Goal: Task Accomplishment & Management: Complete application form

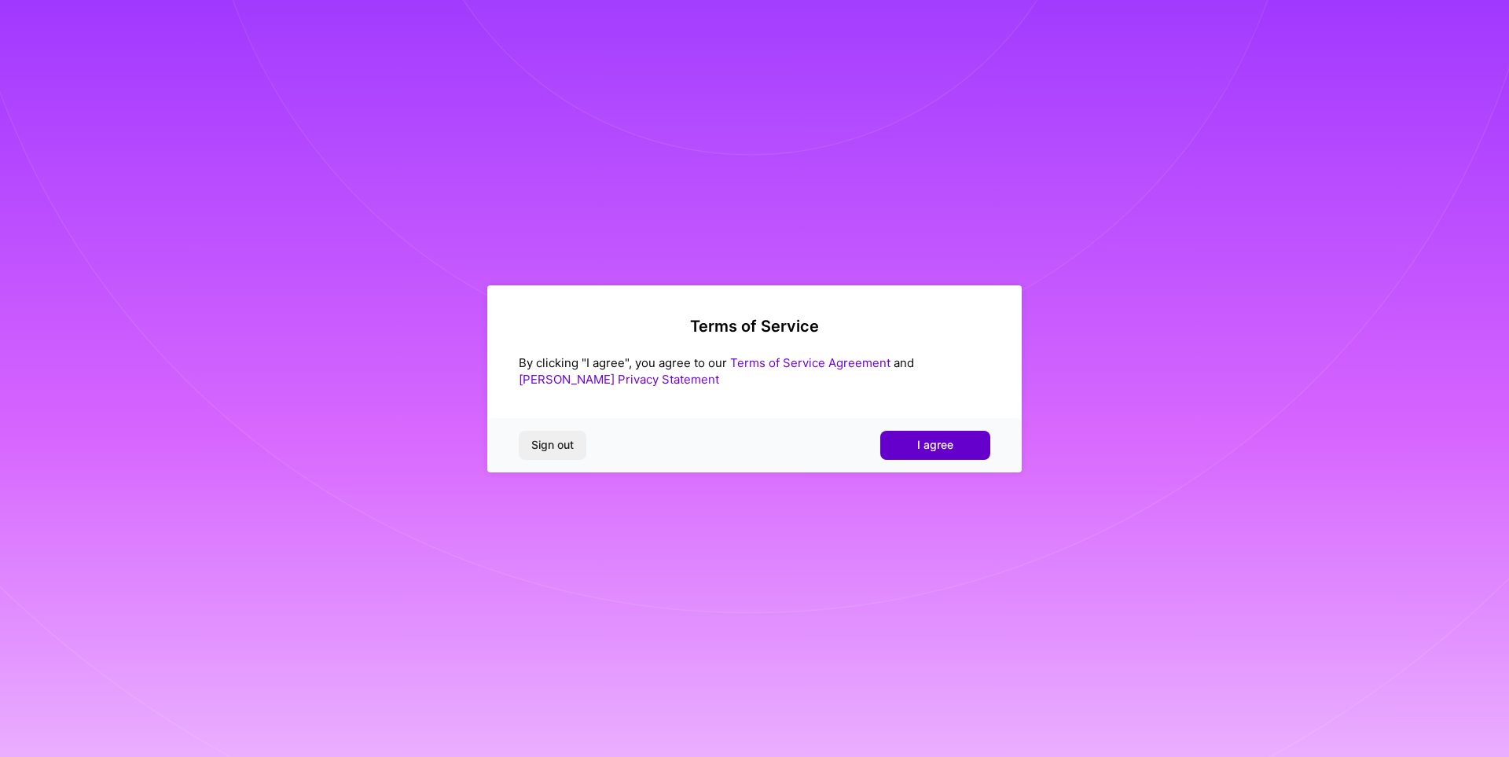
click at [950, 450] on span "I agree" at bounding box center [935, 445] width 36 height 16
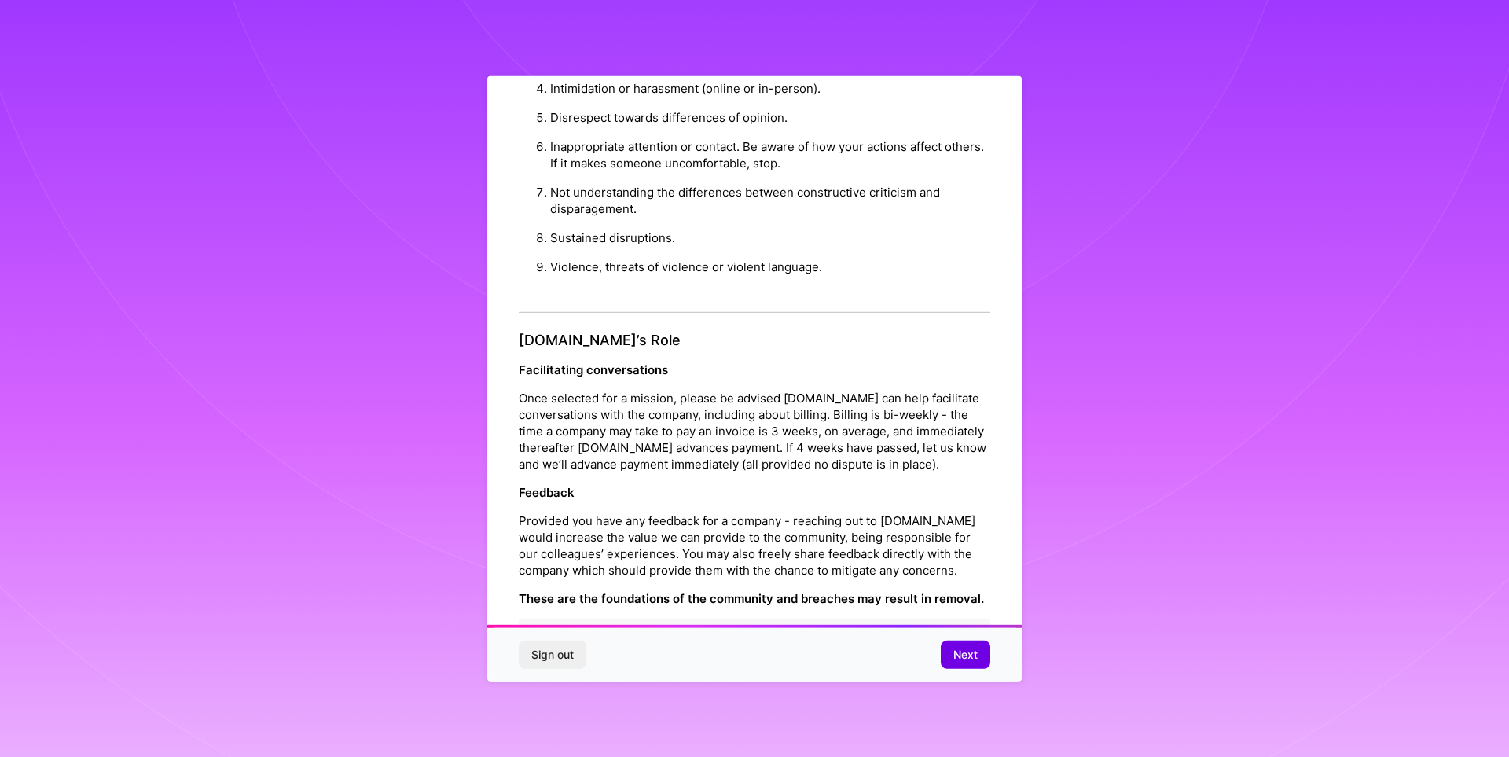
scroll to position [1662, 0]
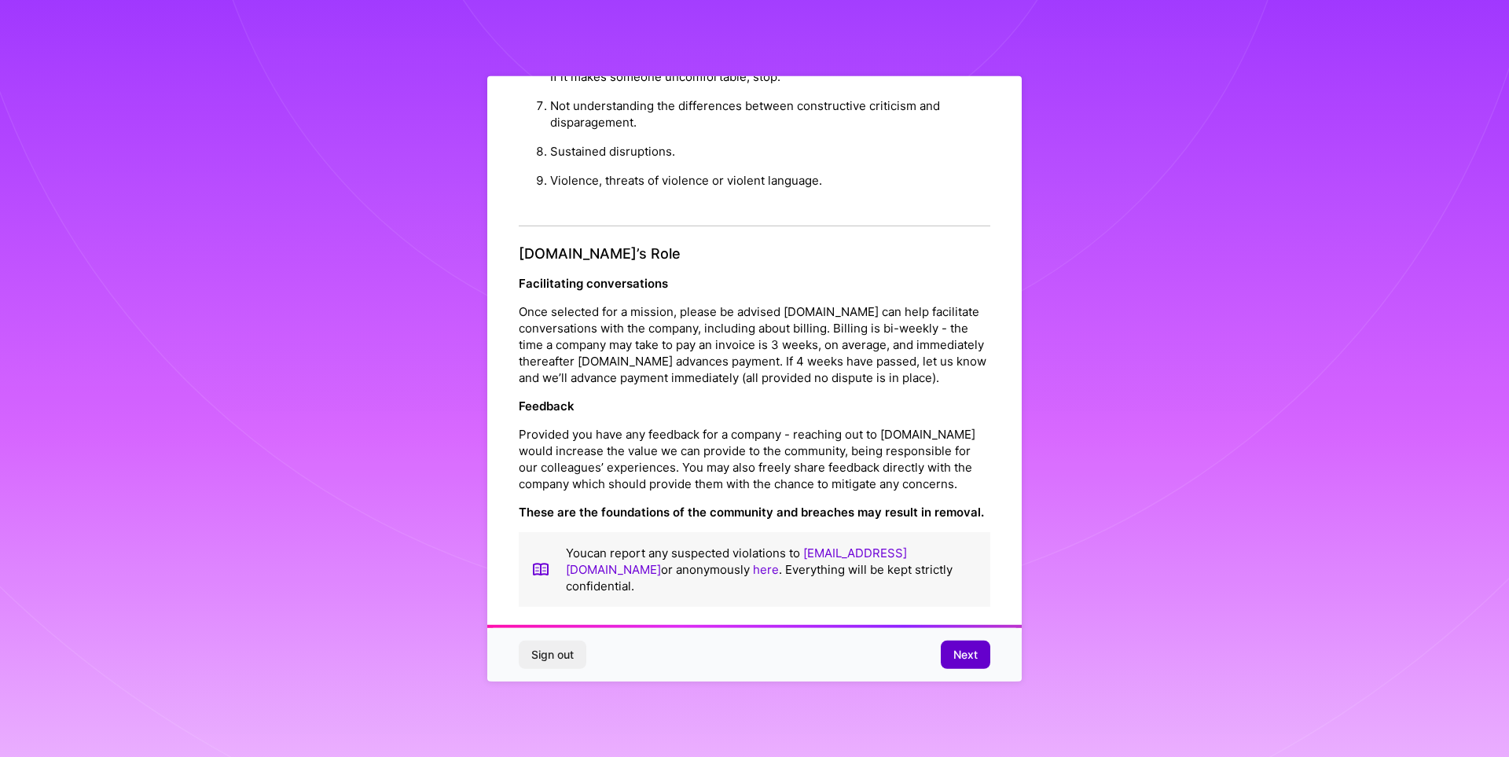
click at [969, 652] on span "Next" at bounding box center [965, 655] width 24 height 16
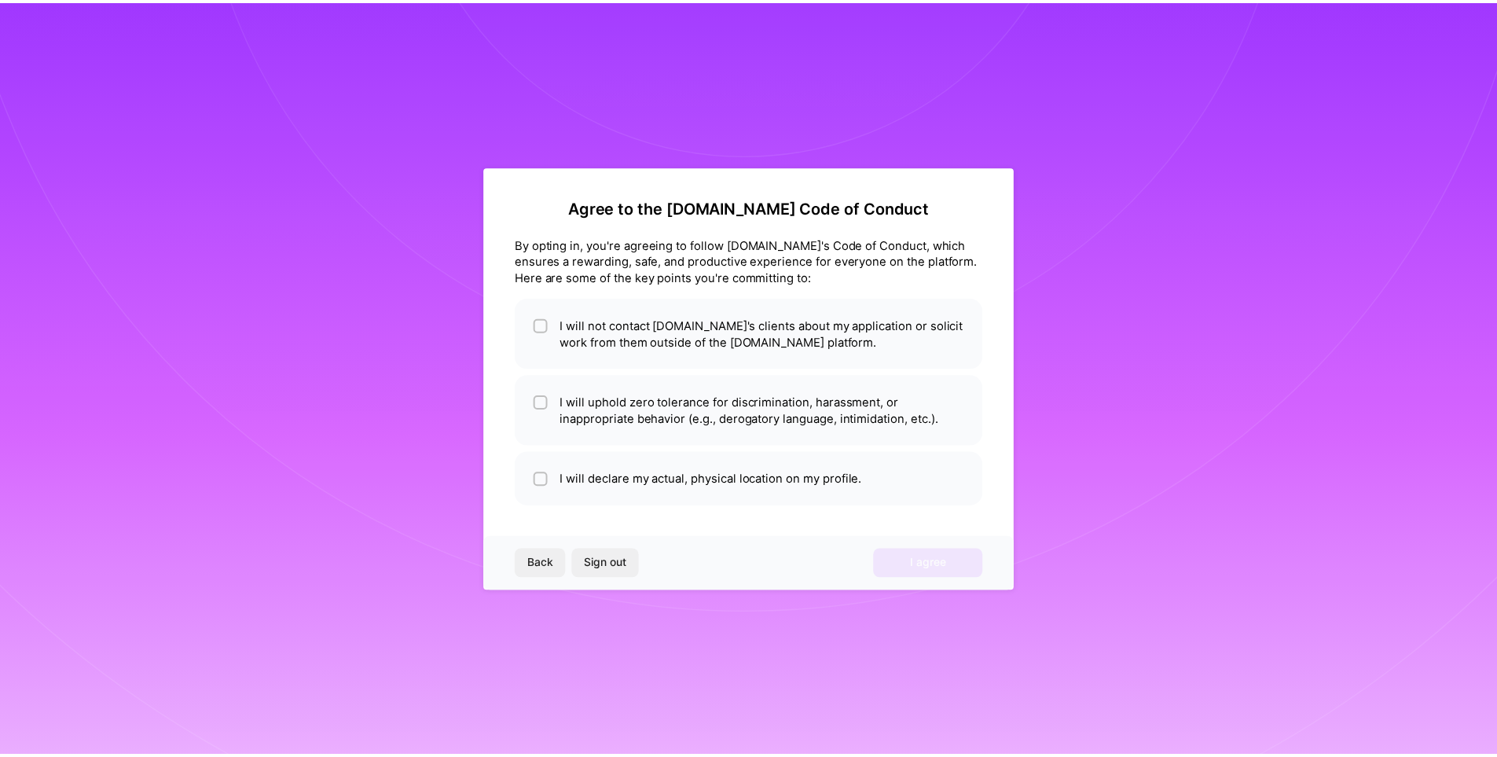
scroll to position [0, 0]
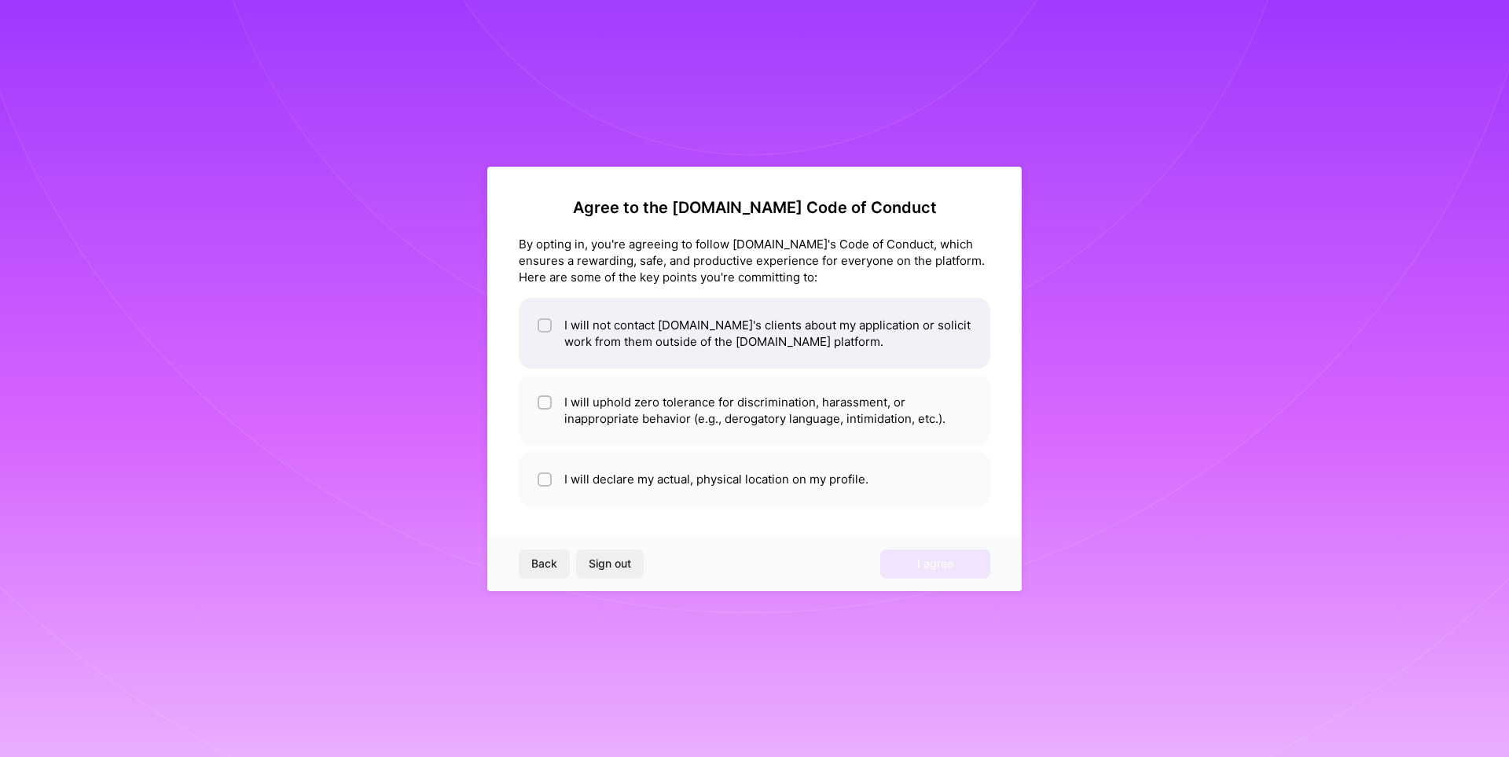
click at [551, 324] on div at bounding box center [545, 325] width 14 height 14
checkbox input "true"
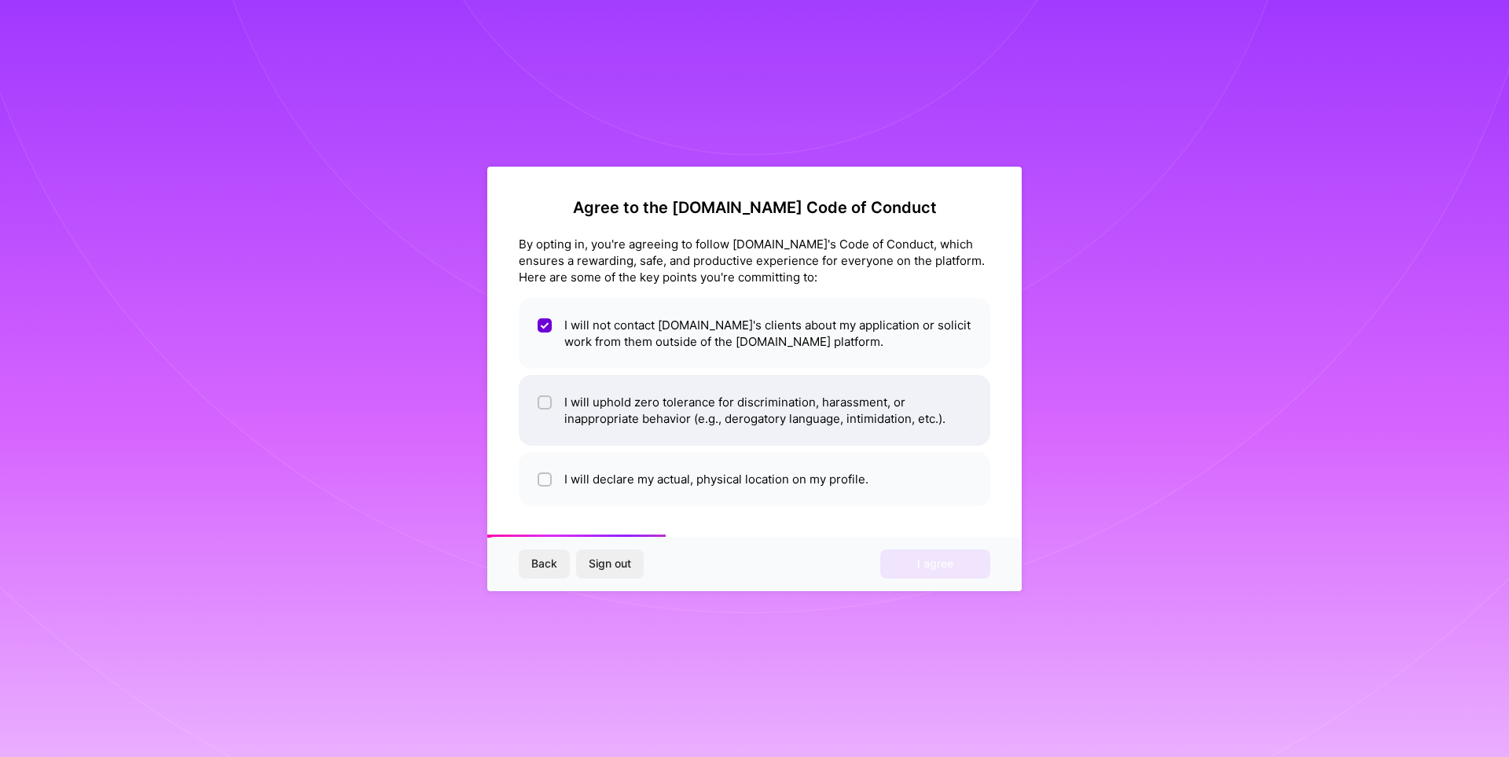
click at [543, 402] on input "checkbox" at bounding box center [546, 403] width 11 height 11
checkbox input "true"
click at [546, 475] on input "checkbox" at bounding box center [546, 480] width 11 height 11
checkbox input "true"
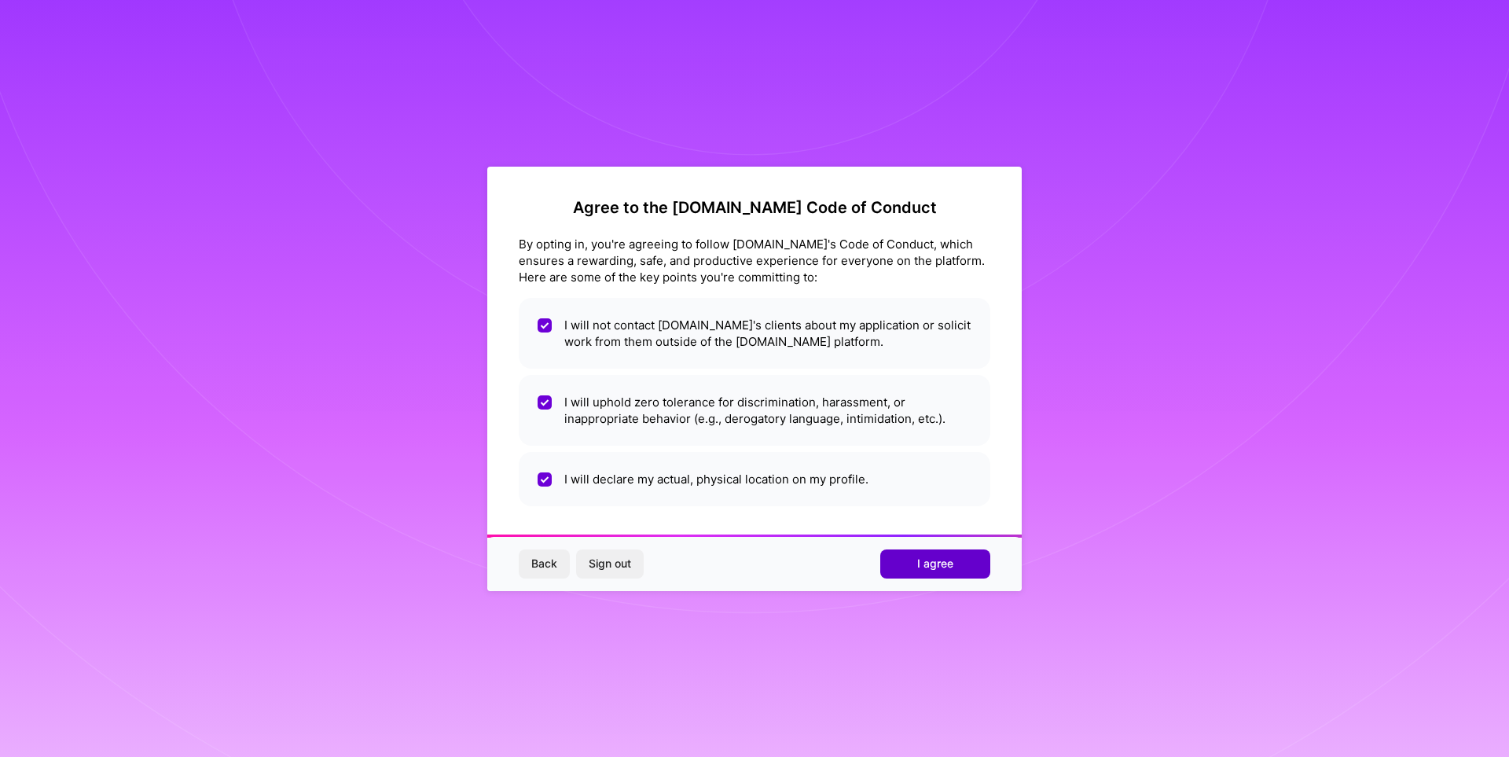
click at [963, 564] on button "I agree" at bounding box center [935, 563] width 110 height 28
